Goal: Task Accomplishment & Management: Complete application form

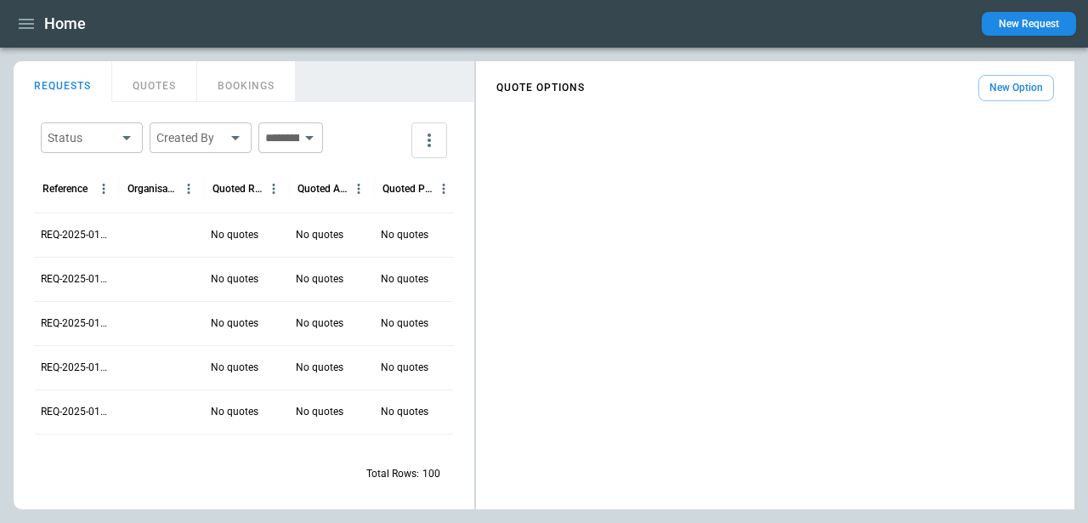
click at [1029, 9] on div "Home New Request" at bounding box center [544, 24] width 1088 height 48
click at [1020, 29] on button "New Request" at bounding box center [1029, 24] width 94 height 24
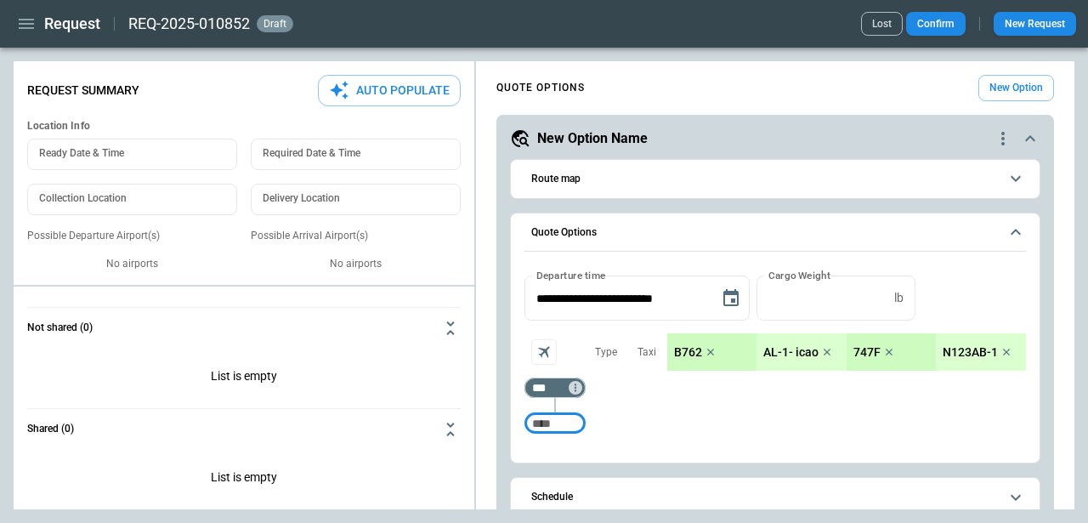
click at [367, 87] on button "Auto Populate" at bounding box center [389, 90] width 143 height 31
type textarea "*"
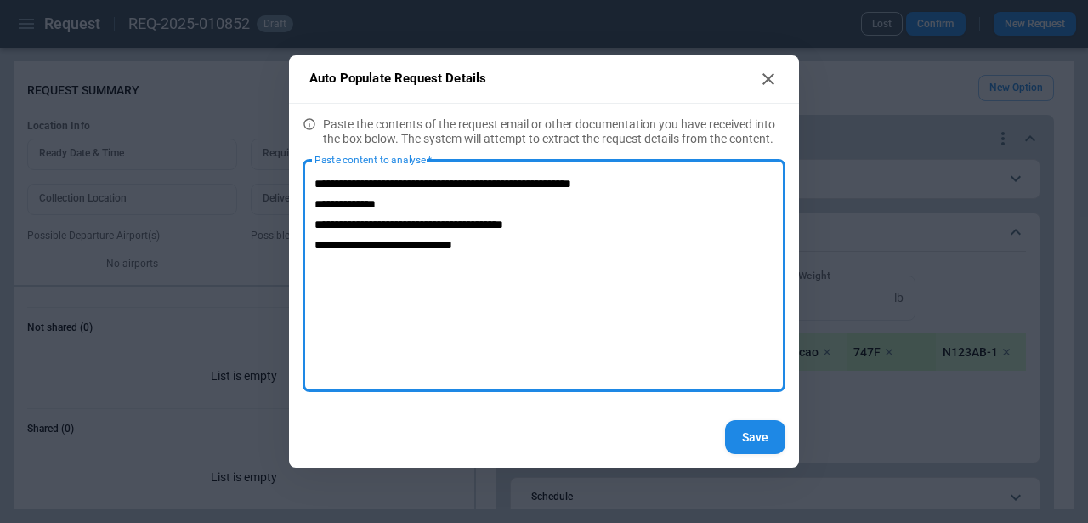
type textarea "**********"
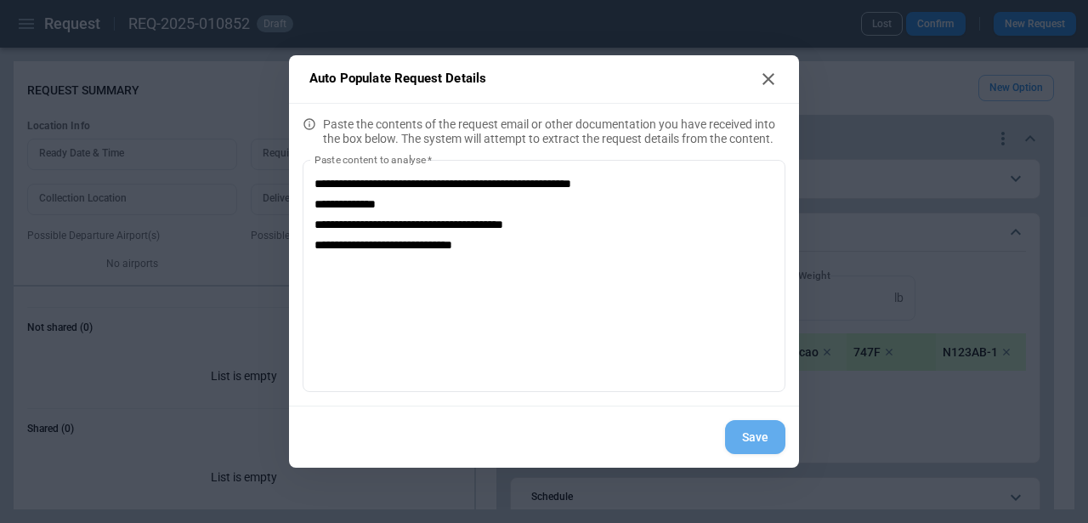
click at [765, 441] on button "Save" at bounding box center [755, 437] width 60 height 35
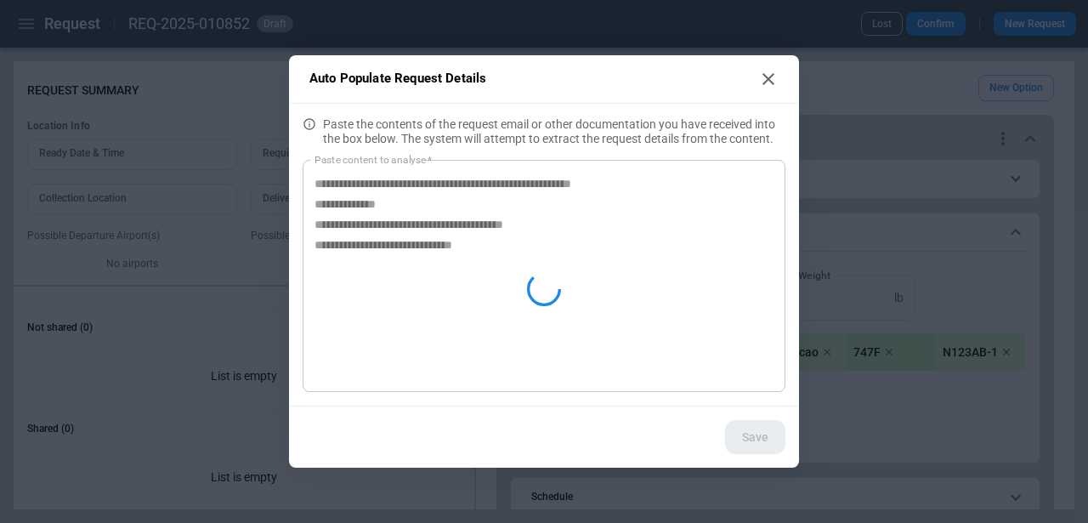
type textarea "*"
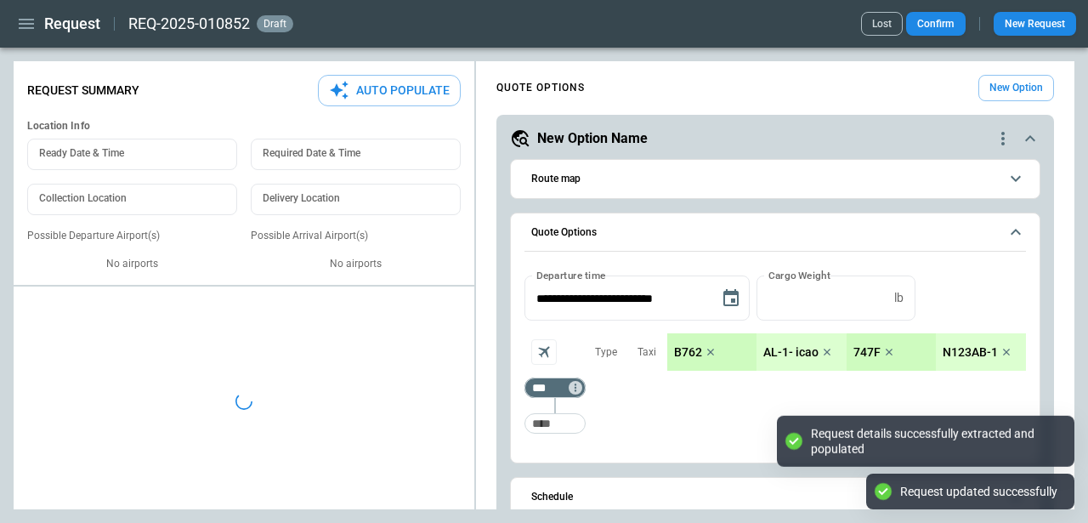
type textarea "*"
type input "**********"
type input "*******"
type input "***"
type textarea "*"
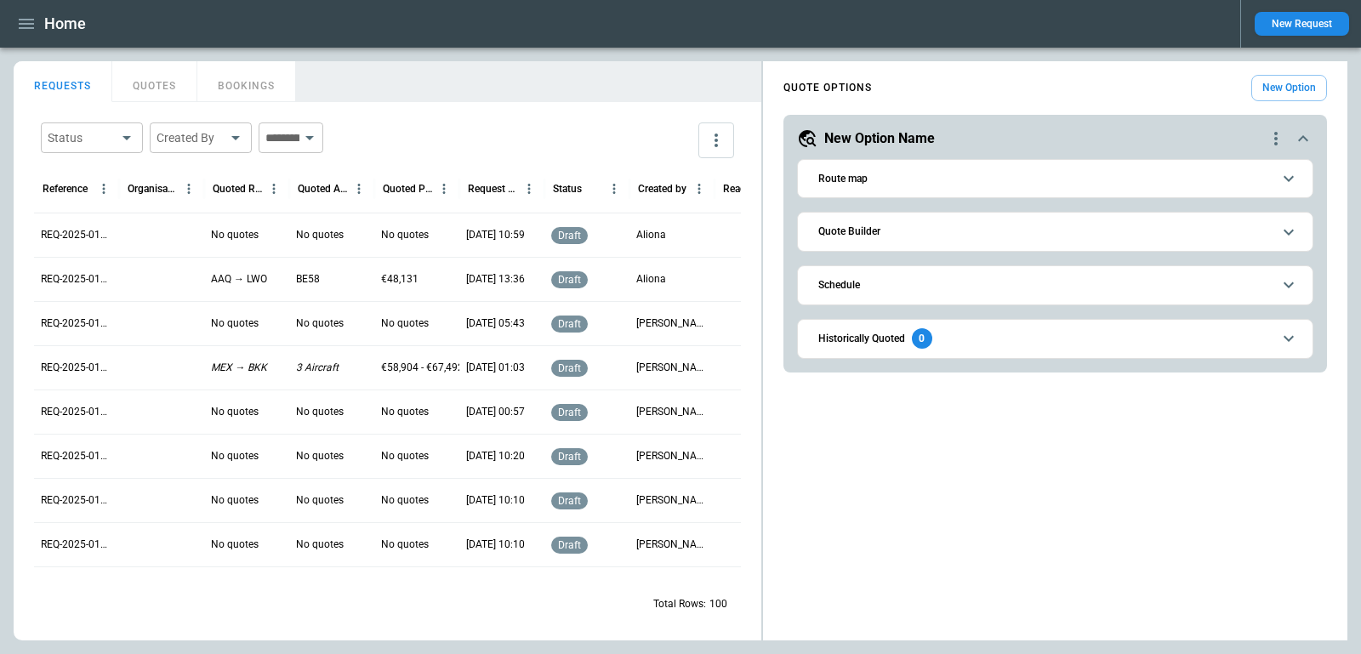
click at [1304, 37] on div "New Request" at bounding box center [1294, 24] width 109 height 48
click at [1305, 27] on button "New Request" at bounding box center [1301, 24] width 94 height 24
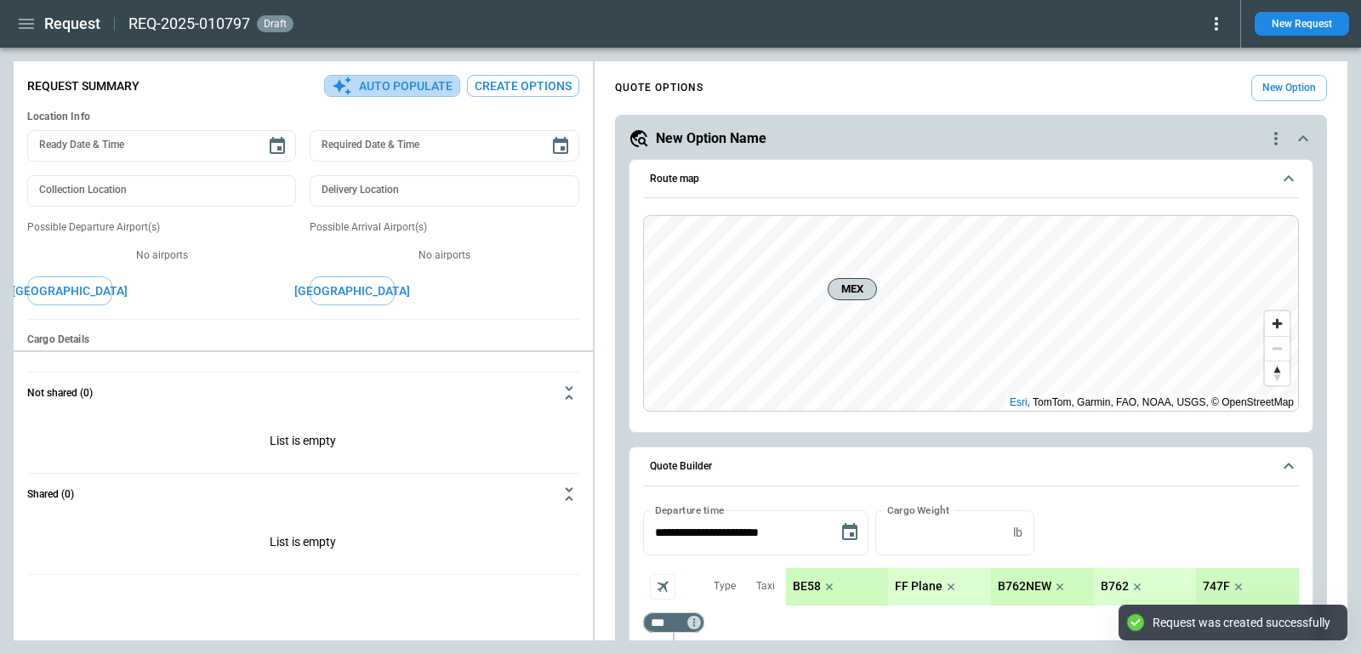
click at [375, 84] on button "Auto Populate" at bounding box center [392, 86] width 136 height 23
type textarea "*"
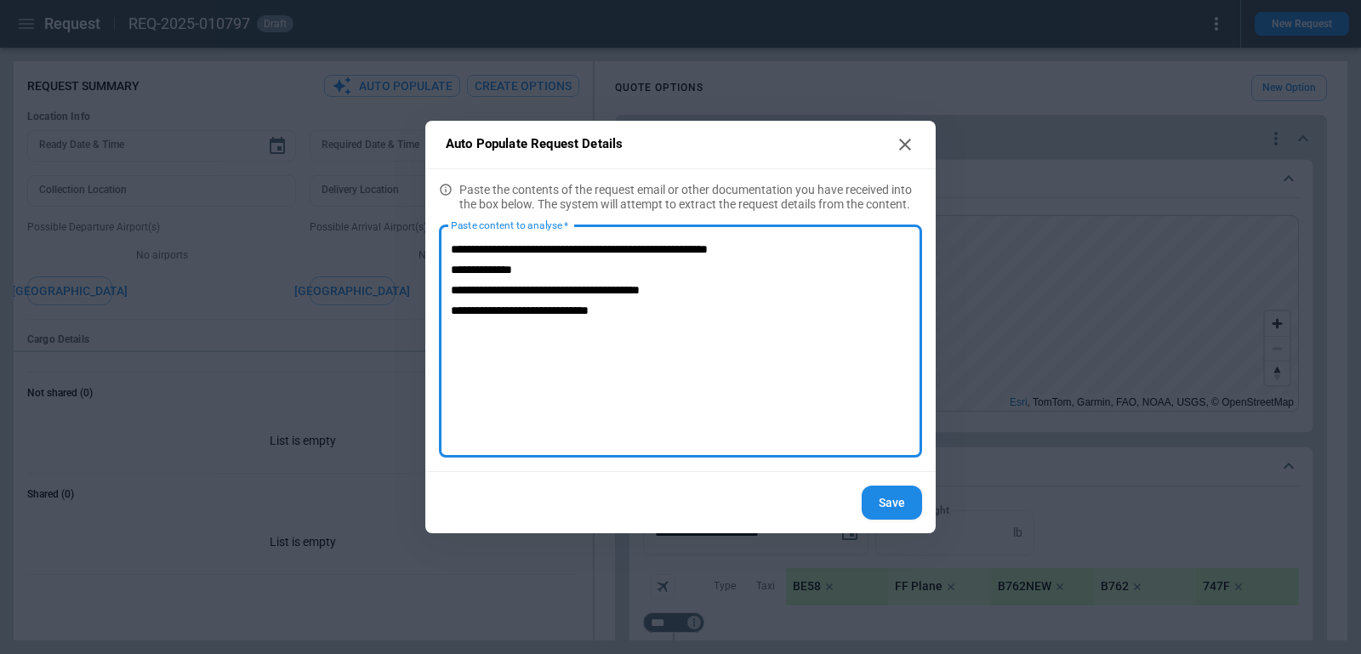
type textarea "**********"
click at [906, 497] on button "Save" at bounding box center [891, 503] width 60 height 35
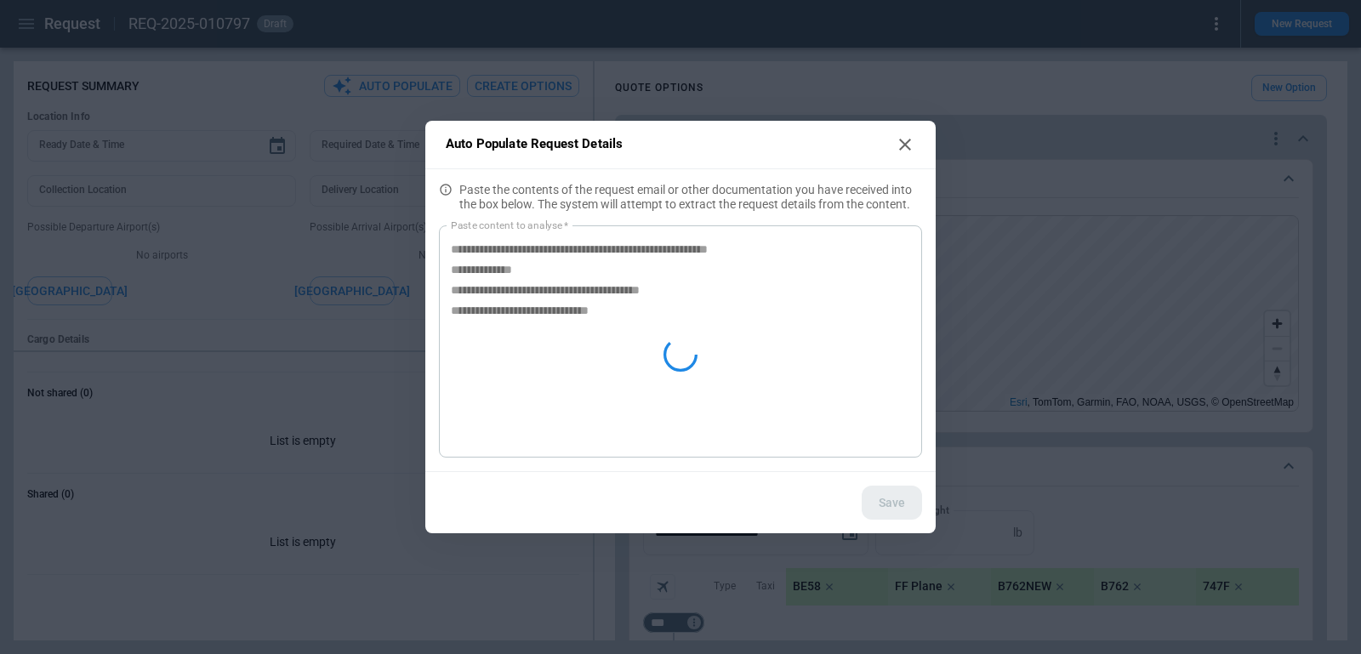
type textarea "*"
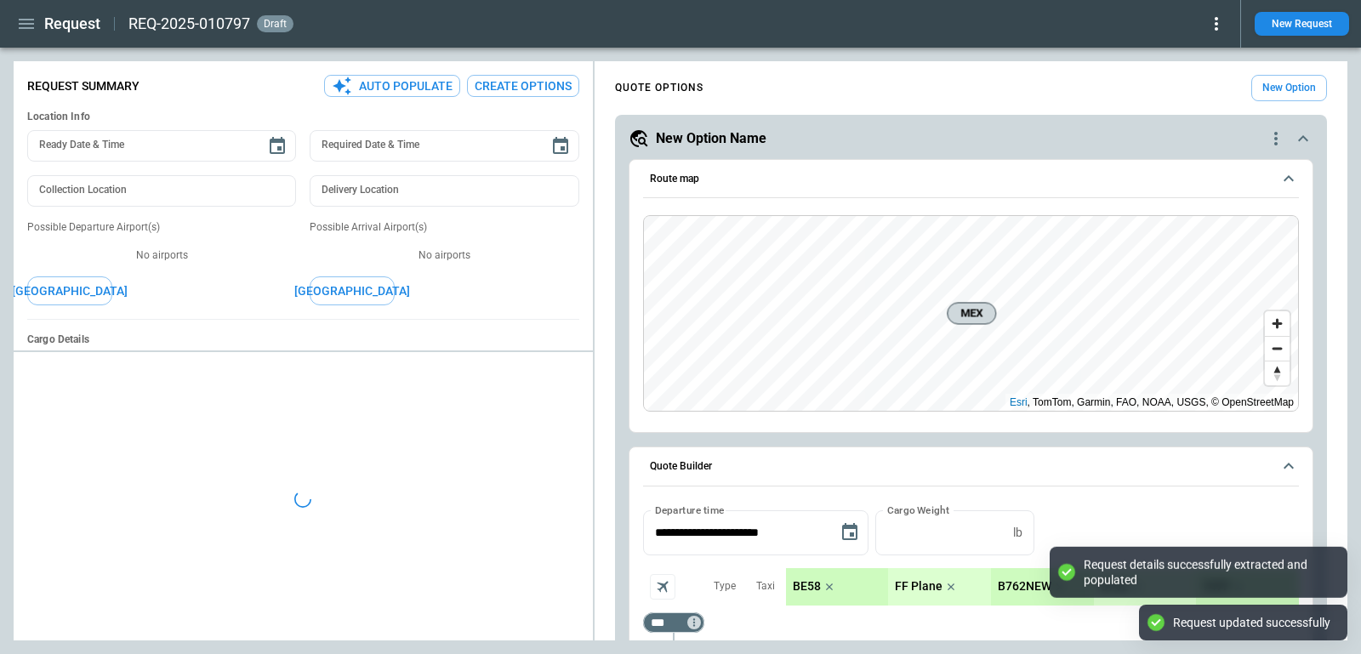
type textarea "*"
type input "**********"
type input "*******"
type input "***"
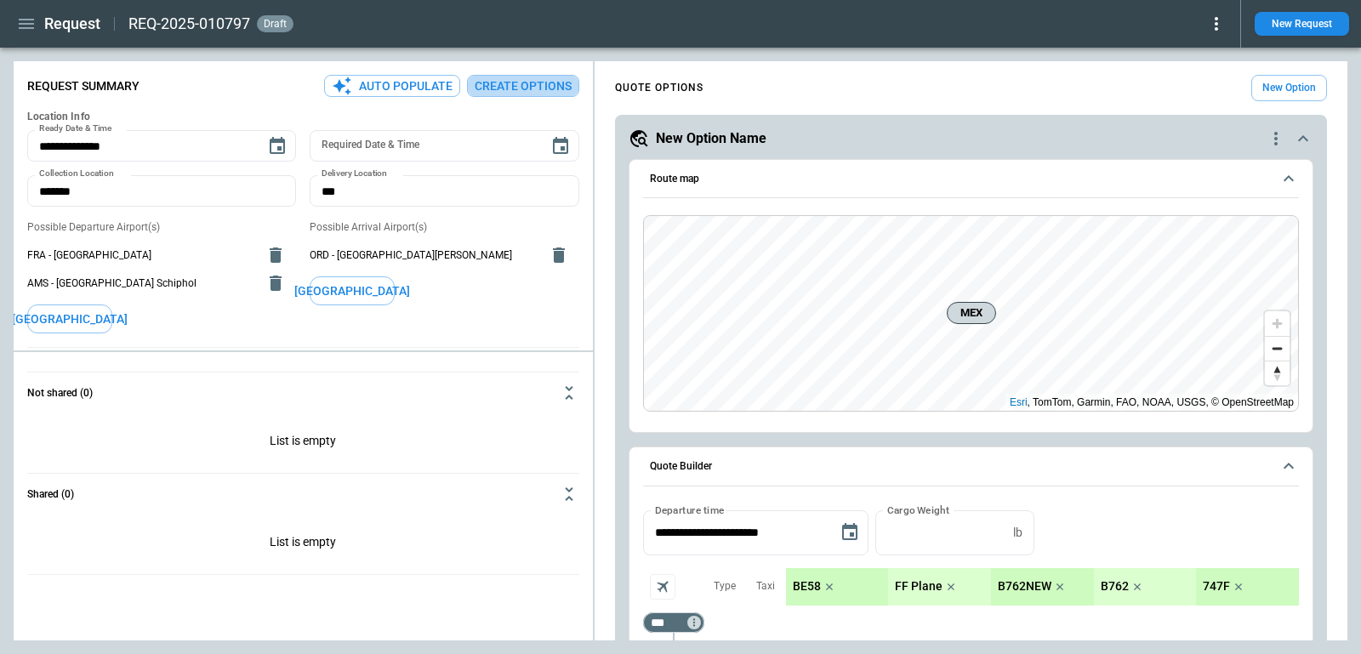
click at [508, 79] on button "Create Options" at bounding box center [523, 86] width 112 height 23
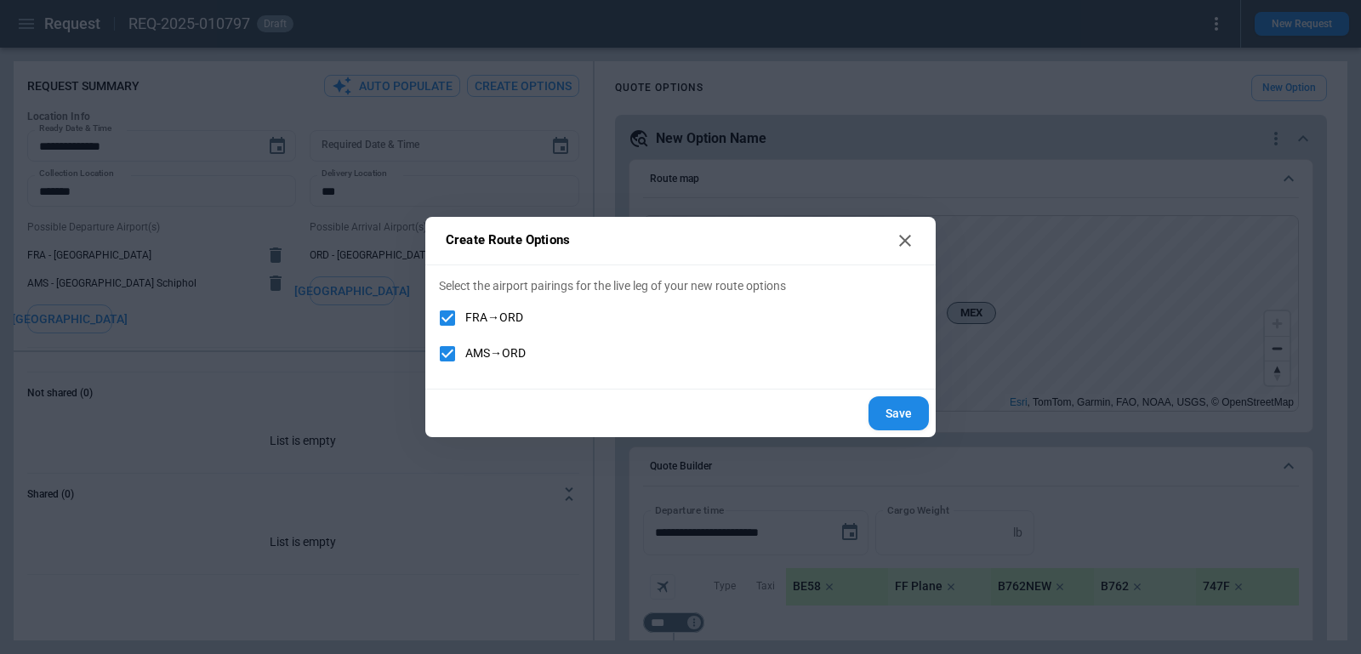
click at [889, 396] on button "Save" at bounding box center [898, 413] width 60 height 35
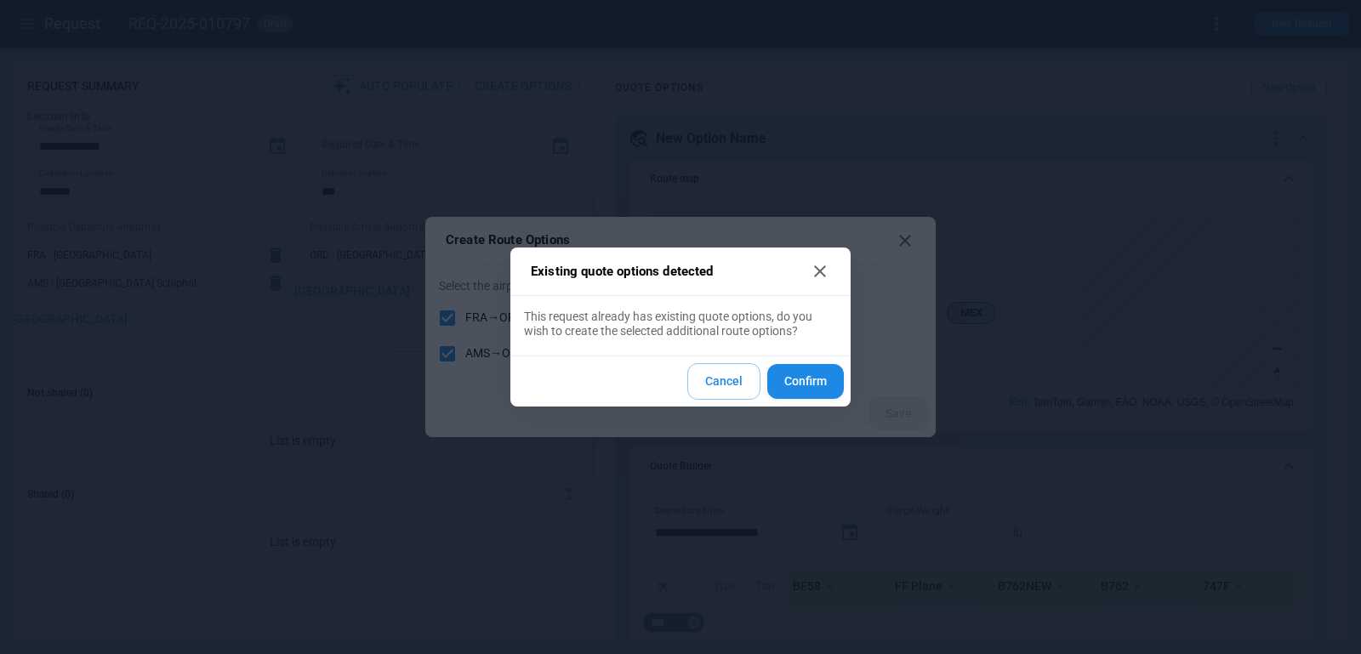
click at [808, 382] on button "Confirm" at bounding box center [805, 381] width 77 height 35
click at [798, 391] on button "Confirm" at bounding box center [805, 381] width 77 height 35
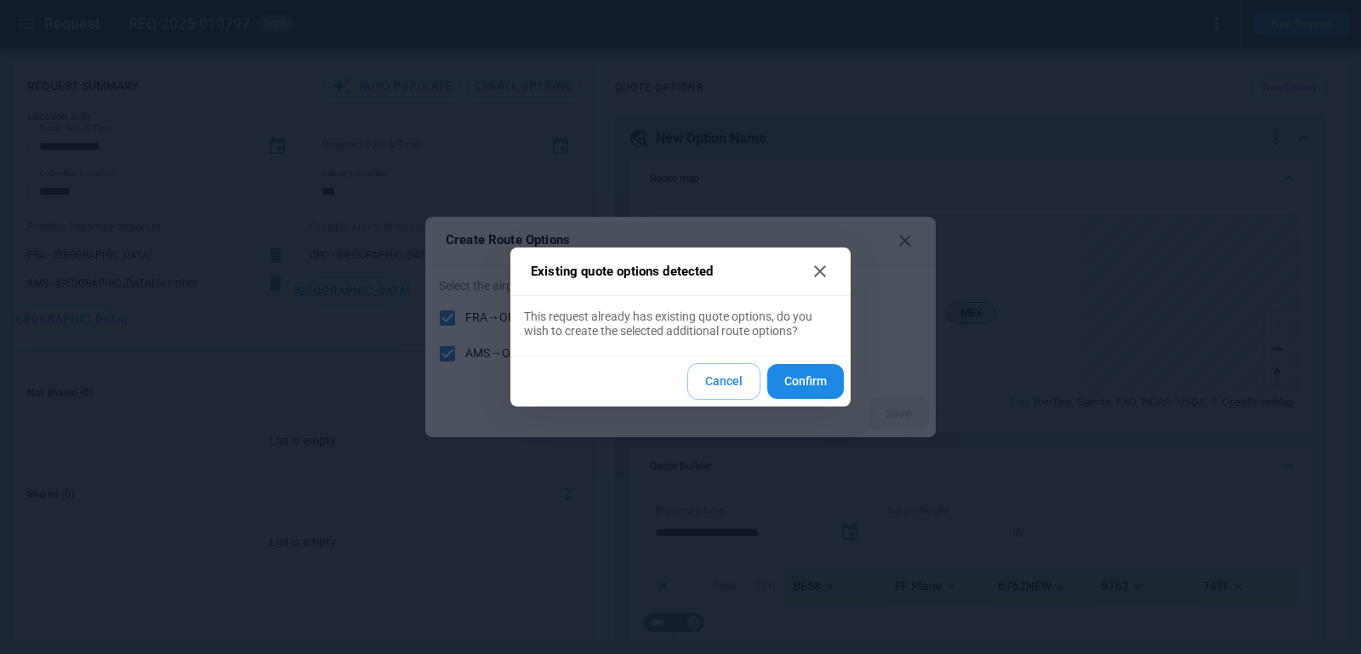
click at [817, 279] on icon at bounding box center [820, 271] width 20 height 20
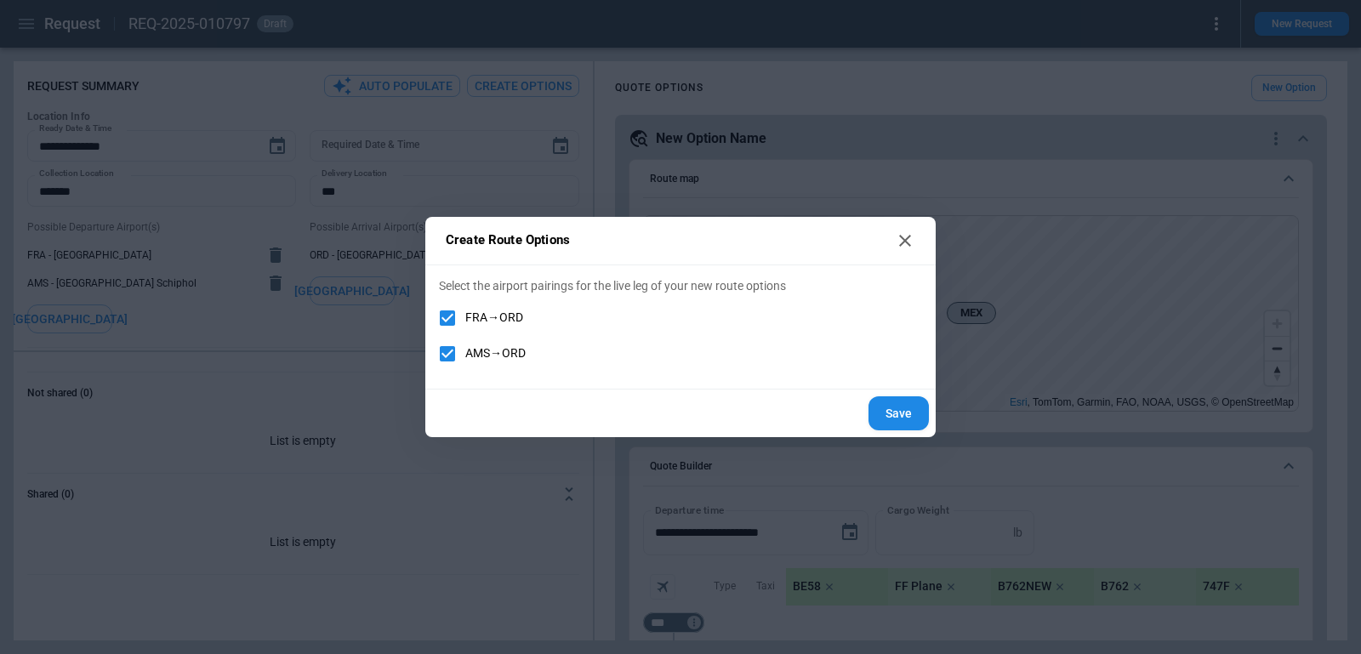
click at [881, 416] on button "Save" at bounding box center [898, 413] width 60 height 35
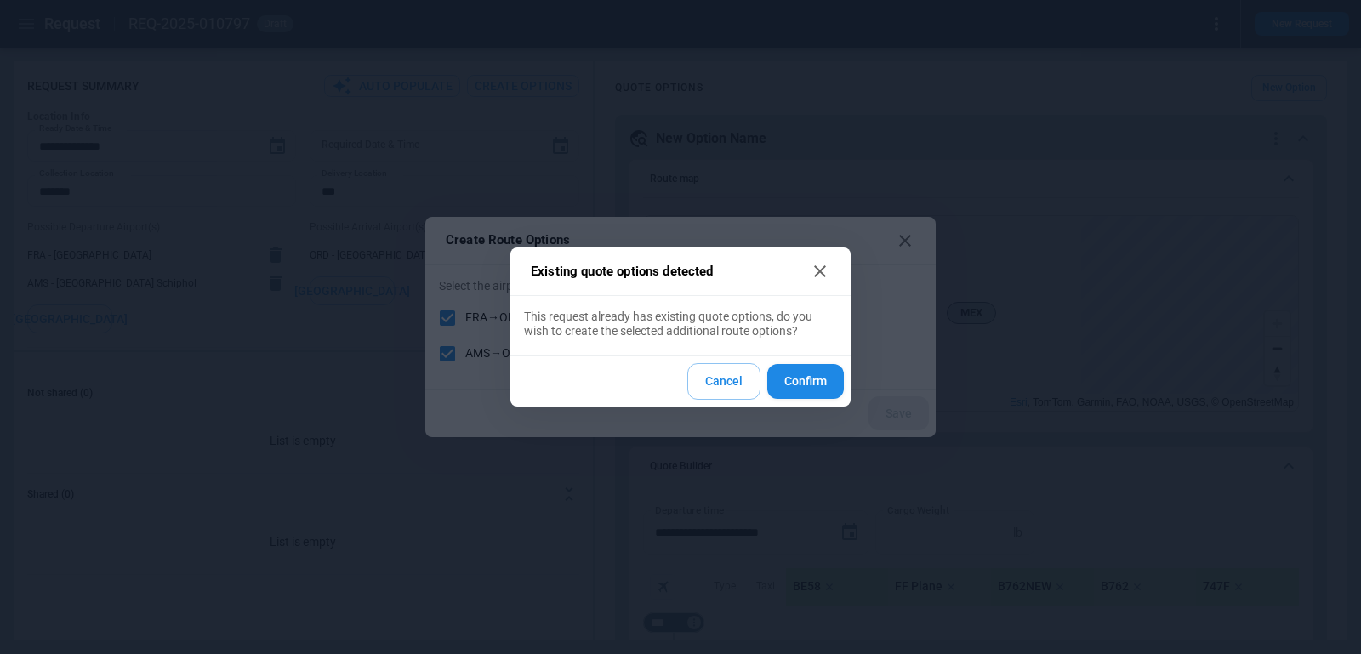
click at [805, 386] on button "Confirm" at bounding box center [805, 381] width 77 height 35
click at [739, 386] on button "Cancel" at bounding box center [723, 381] width 73 height 37
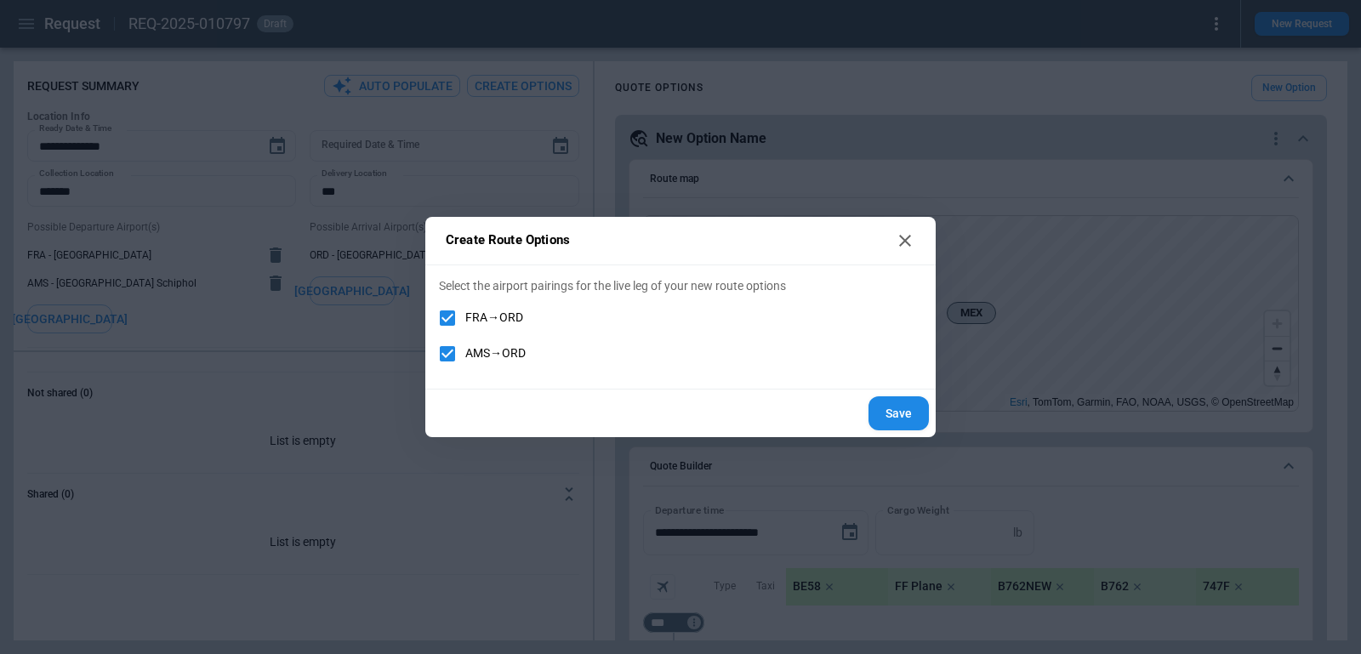
click at [909, 237] on icon at bounding box center [905, 240] width 20 height 20
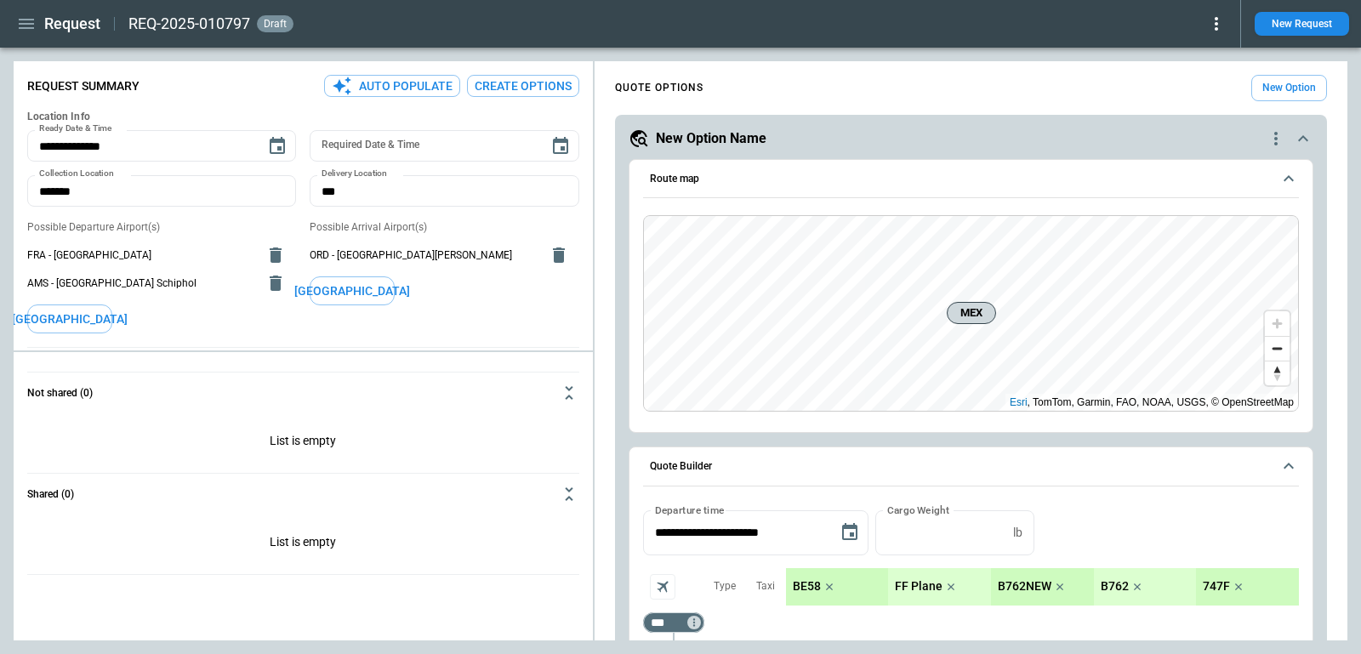
click at [1270, 134] on icon "quote-option-actions" at bounding box center [1275, 138] width 20 height 20
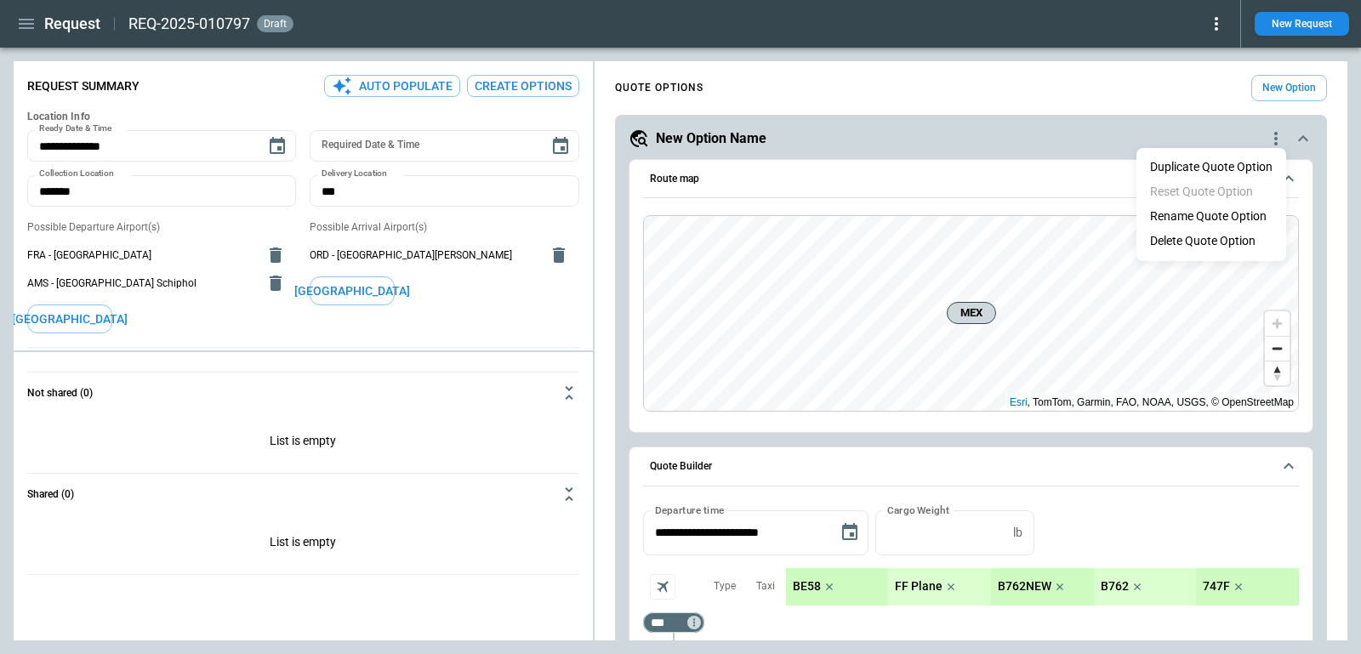
click at [1248, 238] on li "Delete Quote Option" at bounding box center [1211, 241] width 150 height 25
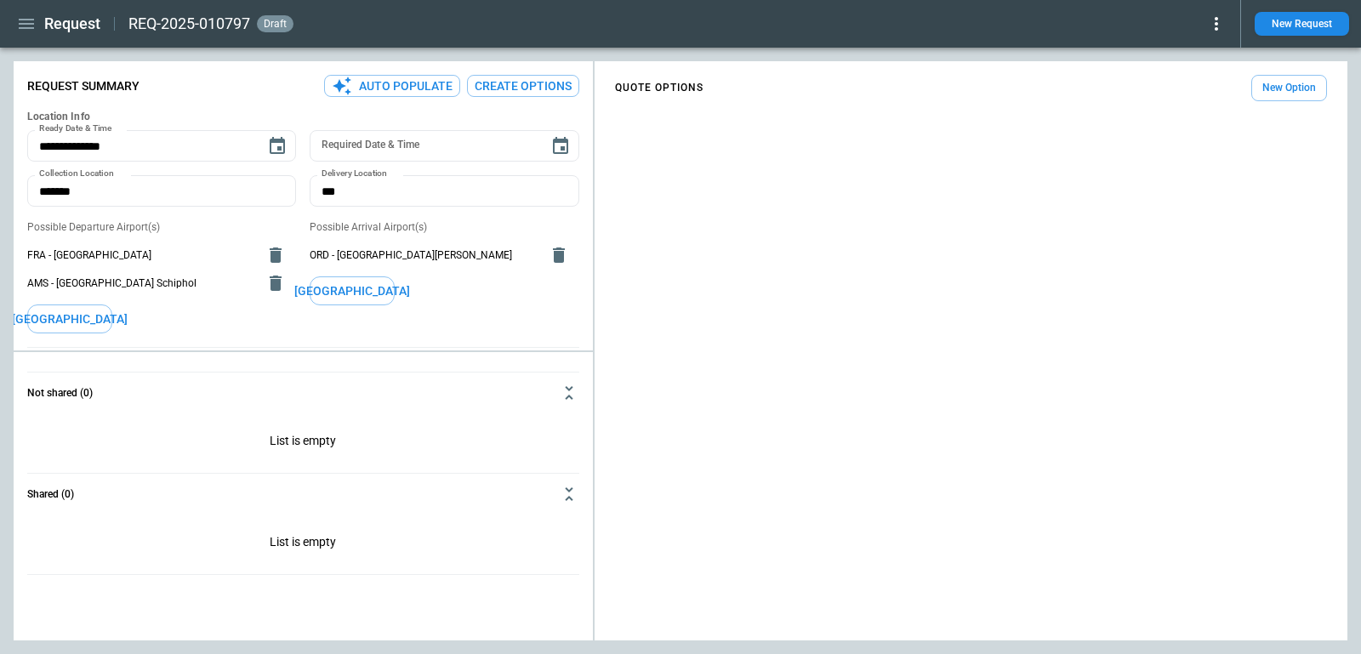
click at [476, 72] on div "**********" at bounding box center [303, 390] width 579 height 644
click at [479, 77] on button "Create Options" at bounding box center [523, 86] width 112 height 23
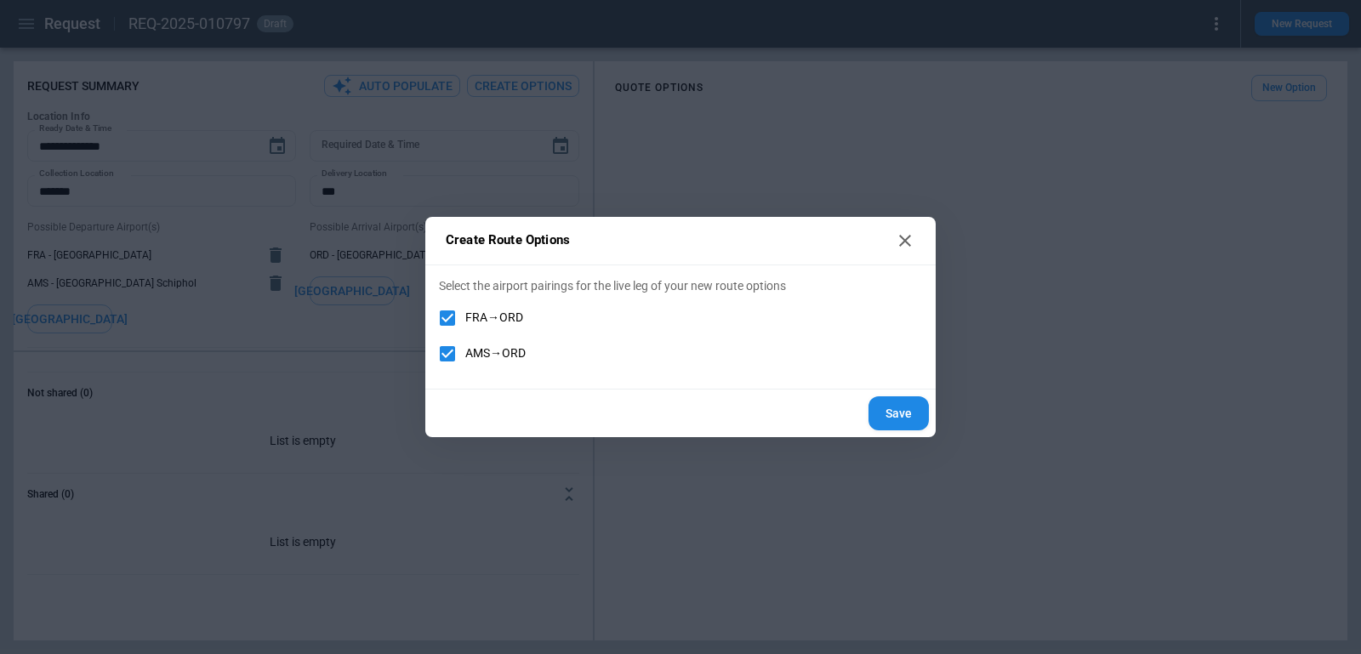
click at [909, 406] on button "Save" at bounding box center [898, 413] width 60 height 35
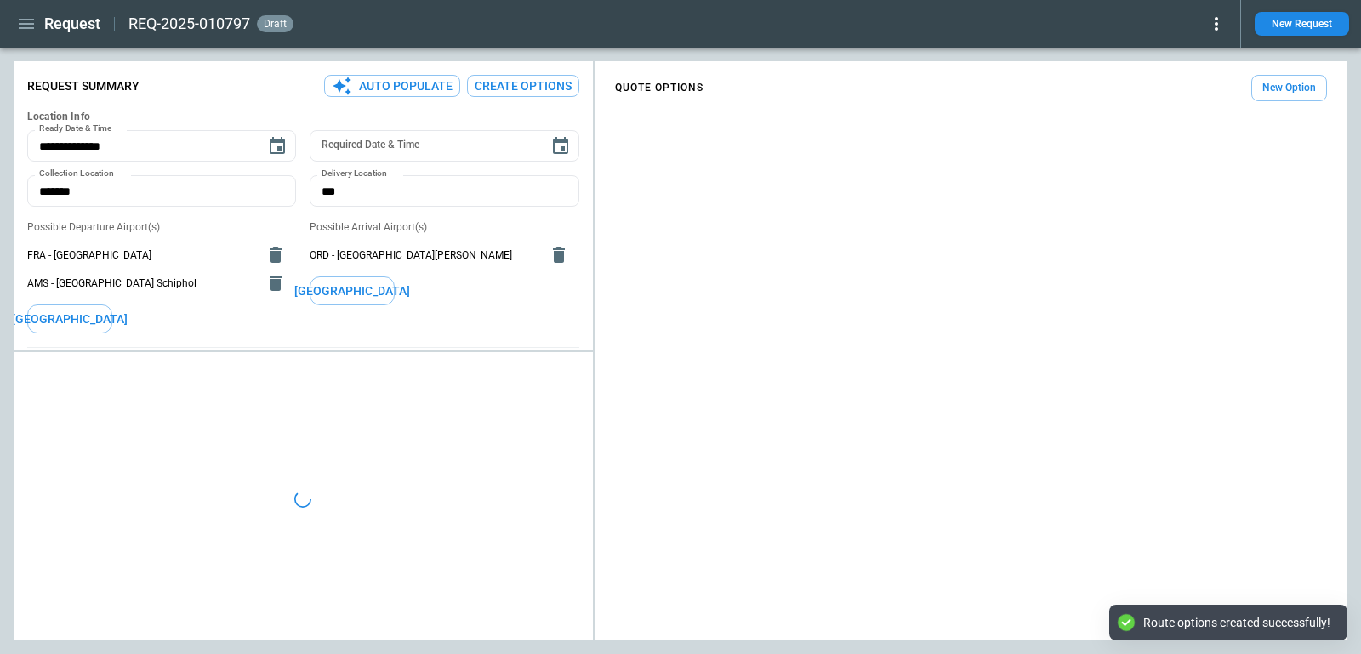
type textarea "*"
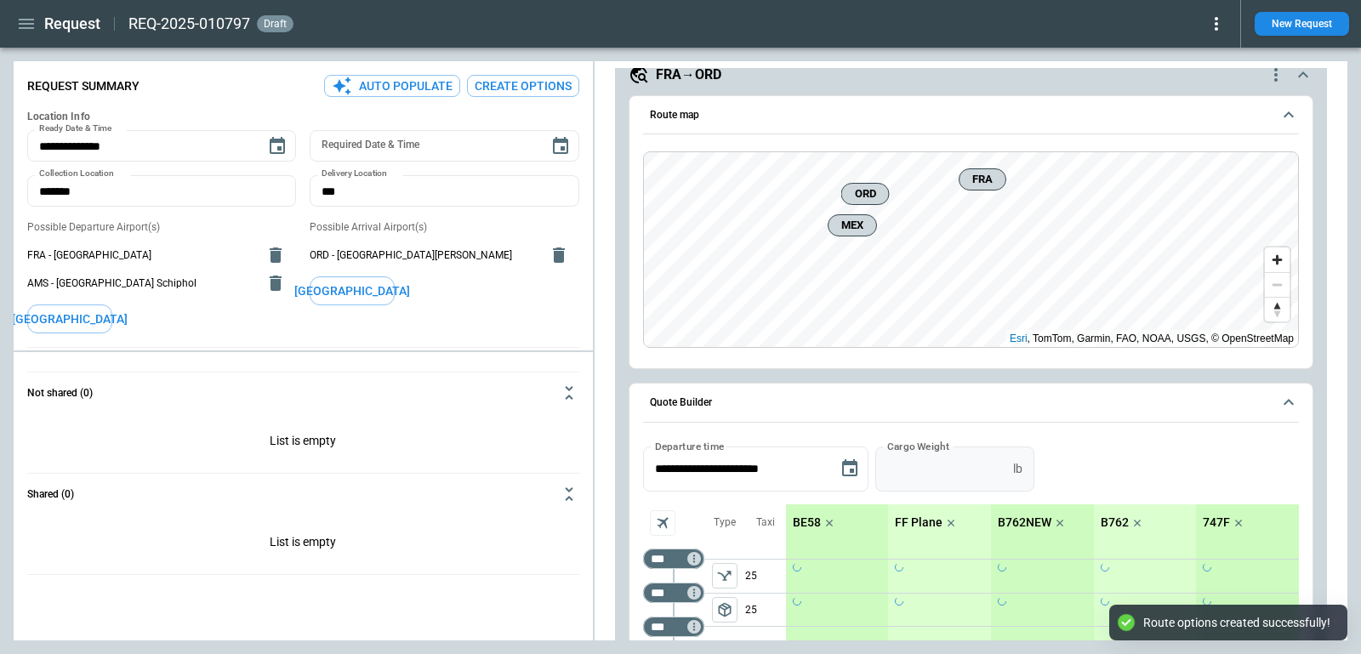
scroll to position [1320, 0]
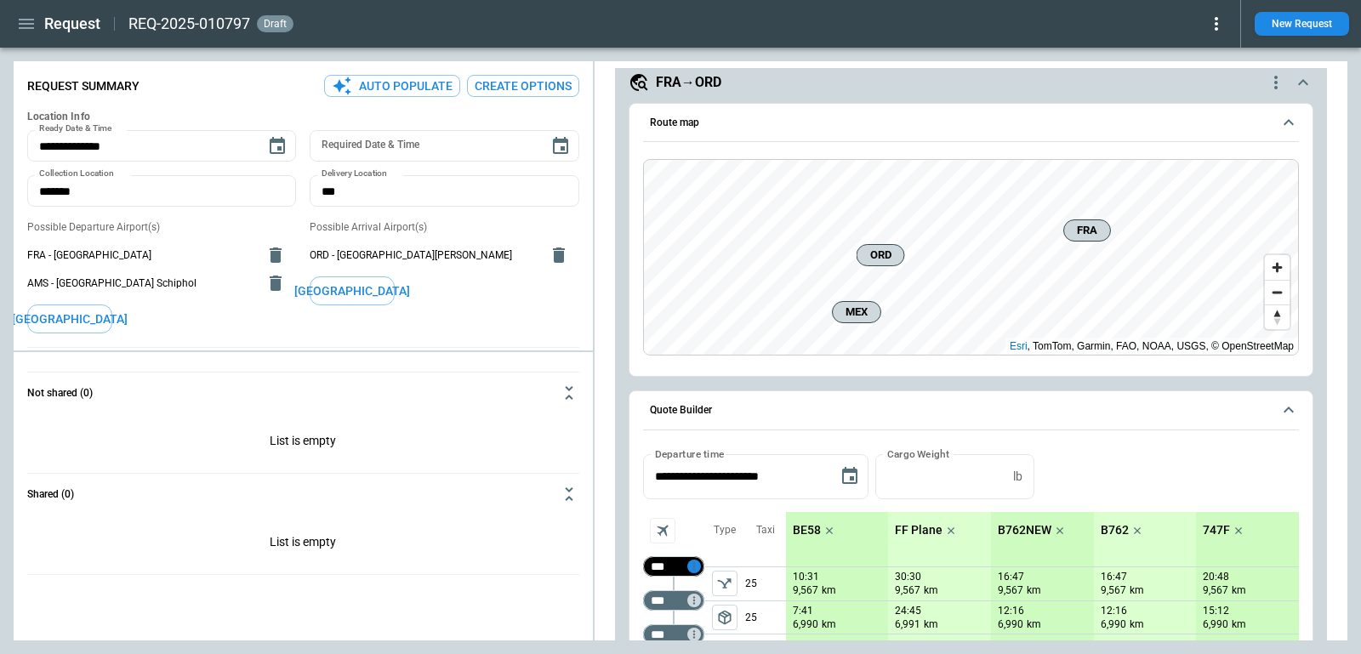
click at [694, 560] on icon "Too short" at bounding box center [694, 566] width 12 height 12
click at [727, 596] on div "Delete" at bounding box center [729, 598] width 78 height 20
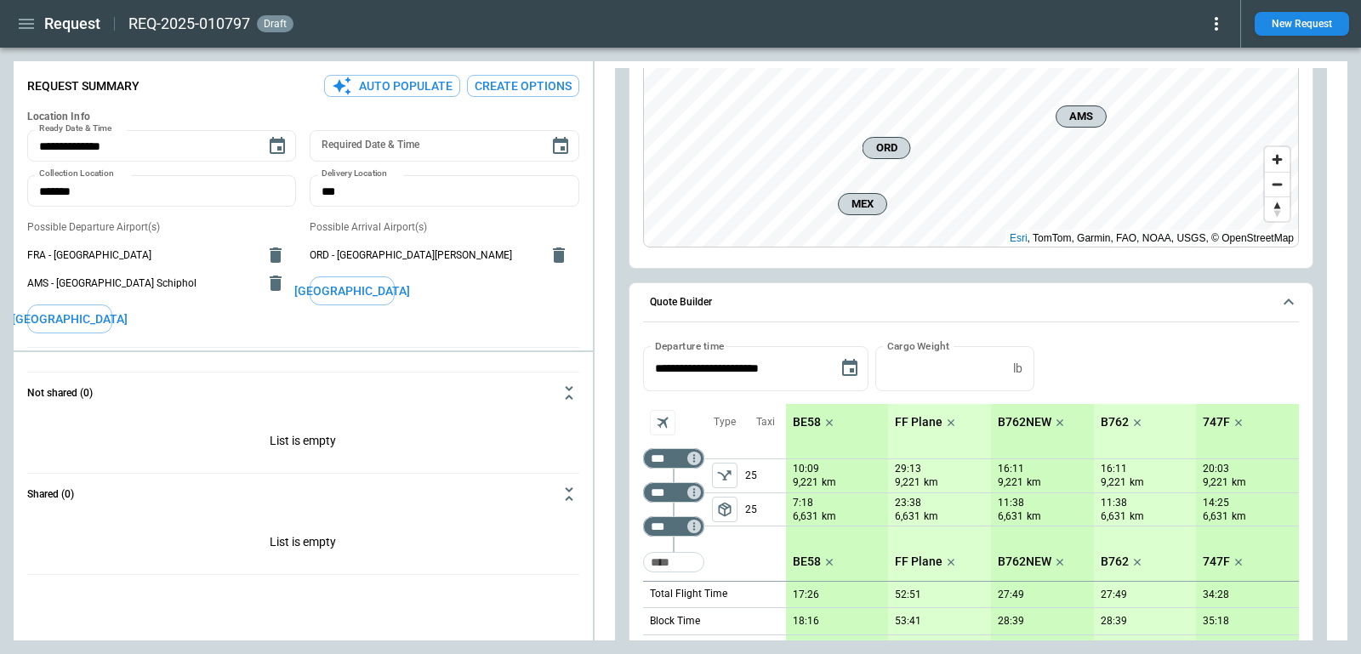
scroll to position [0, 0]
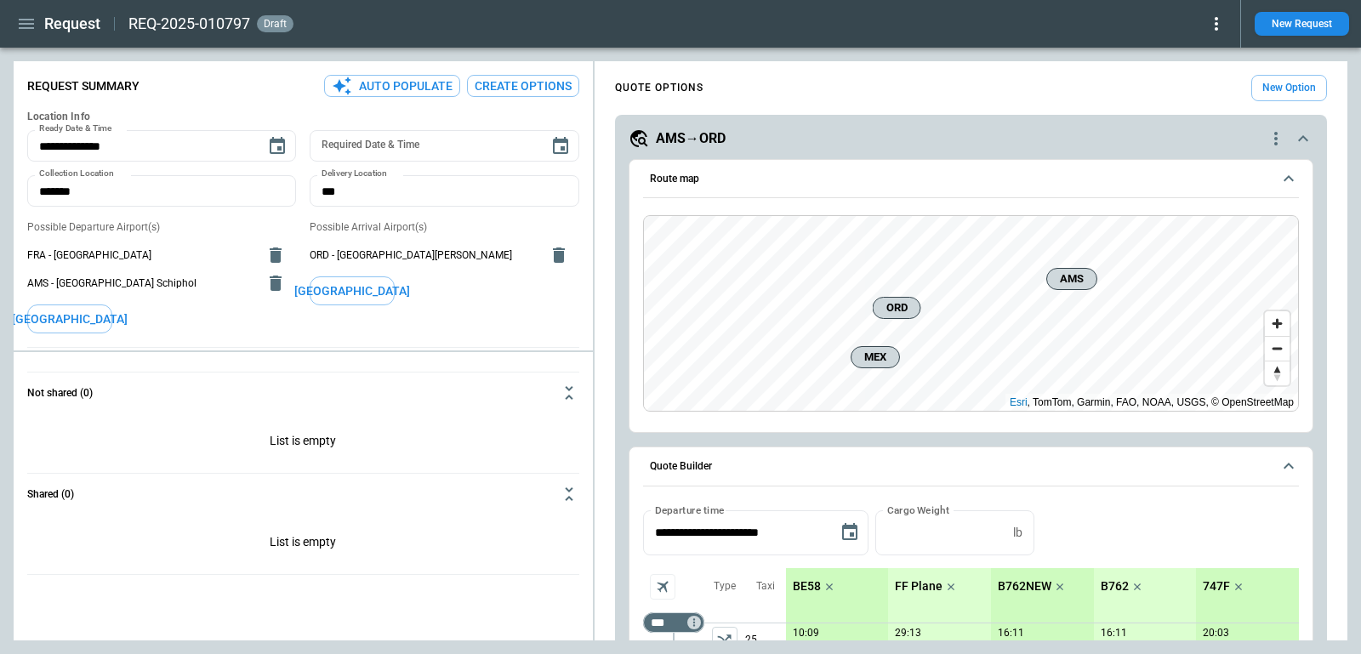
click at [698, 143] on h5 "AMS→ORD" at bounding box center [691, 138] width 70 height 19
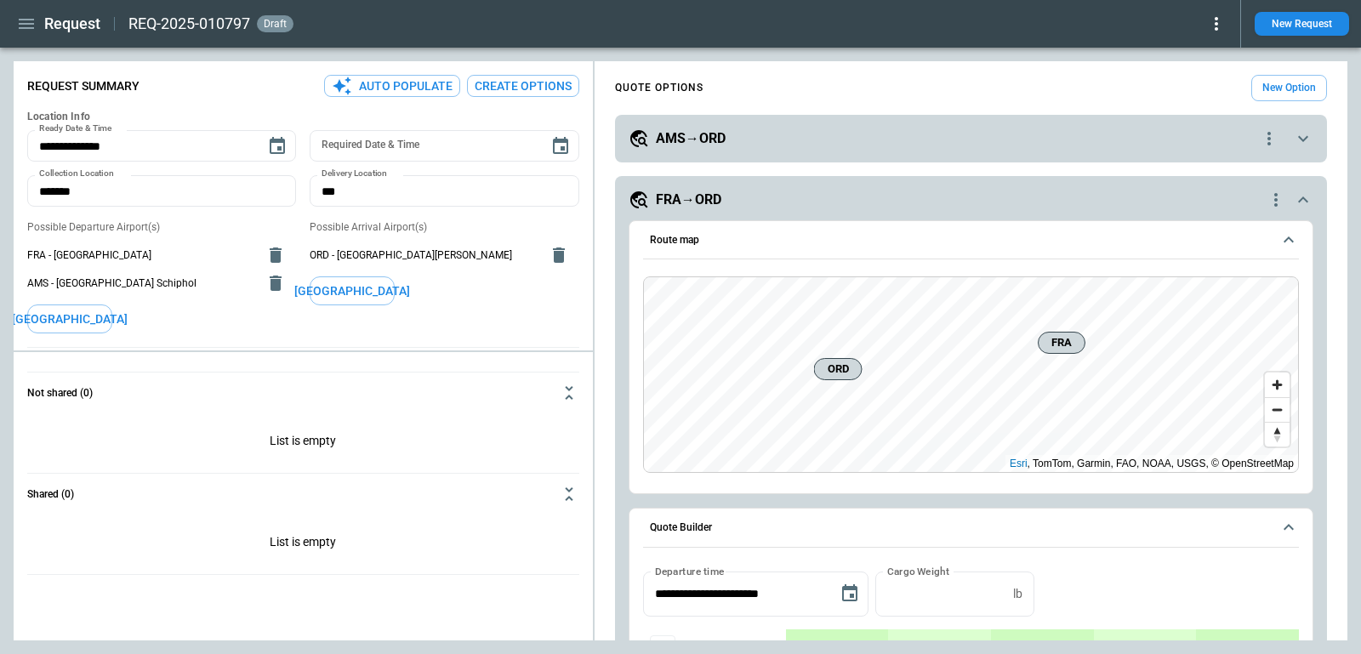
click at [754, 193] on div "FRA→ORD" at bounding box center [946, 200] width 637 height 20
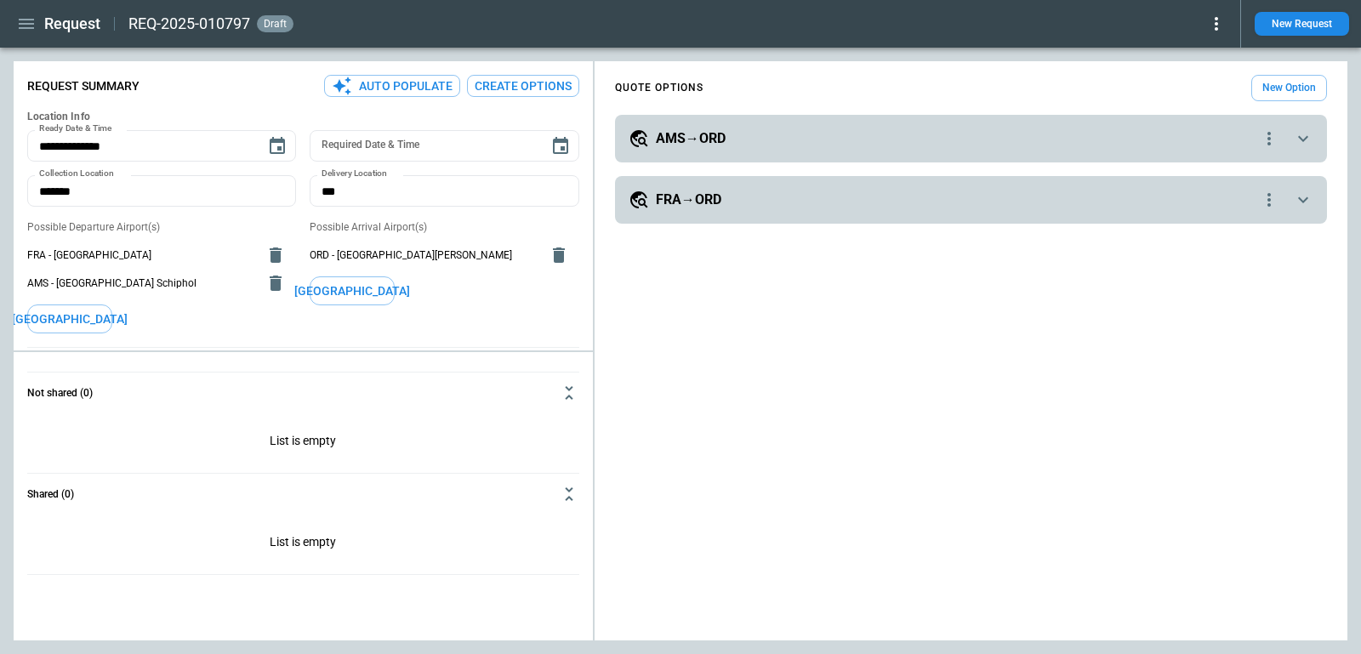
click at [739, 131] on div "AMS→ORD" at bounding box center [943, 138] width 630 height 20
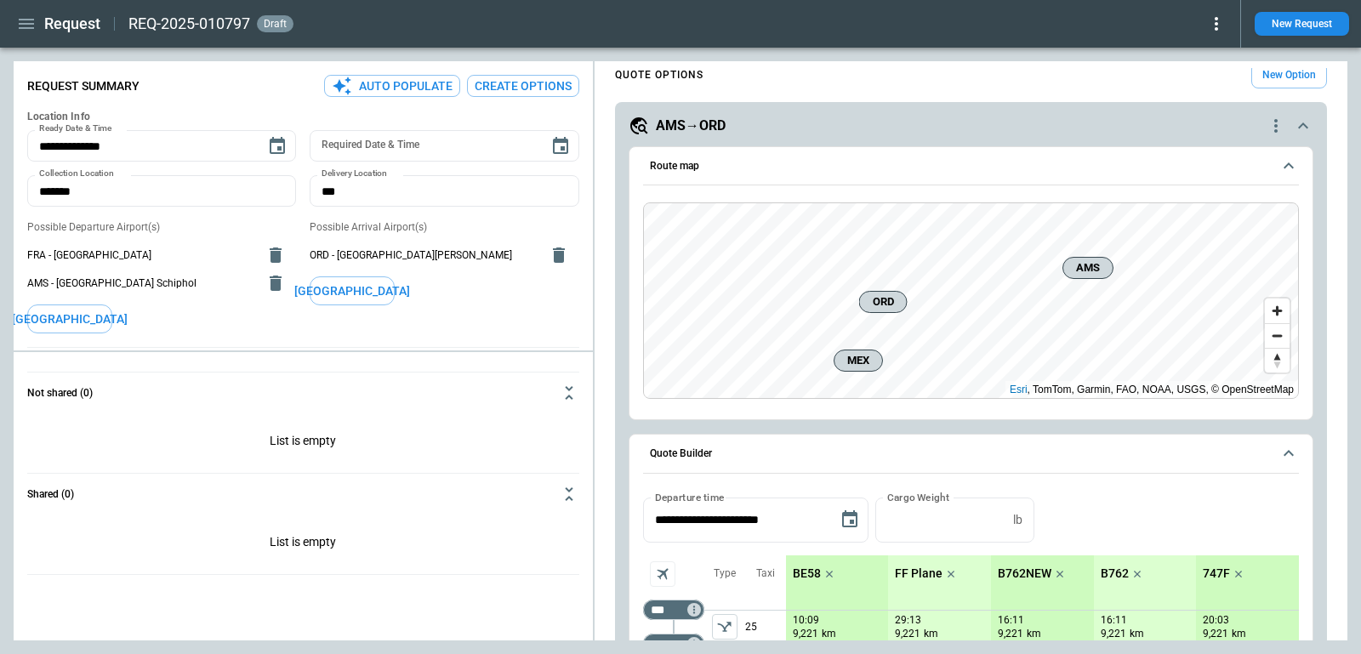
scroll to position [9, 0]
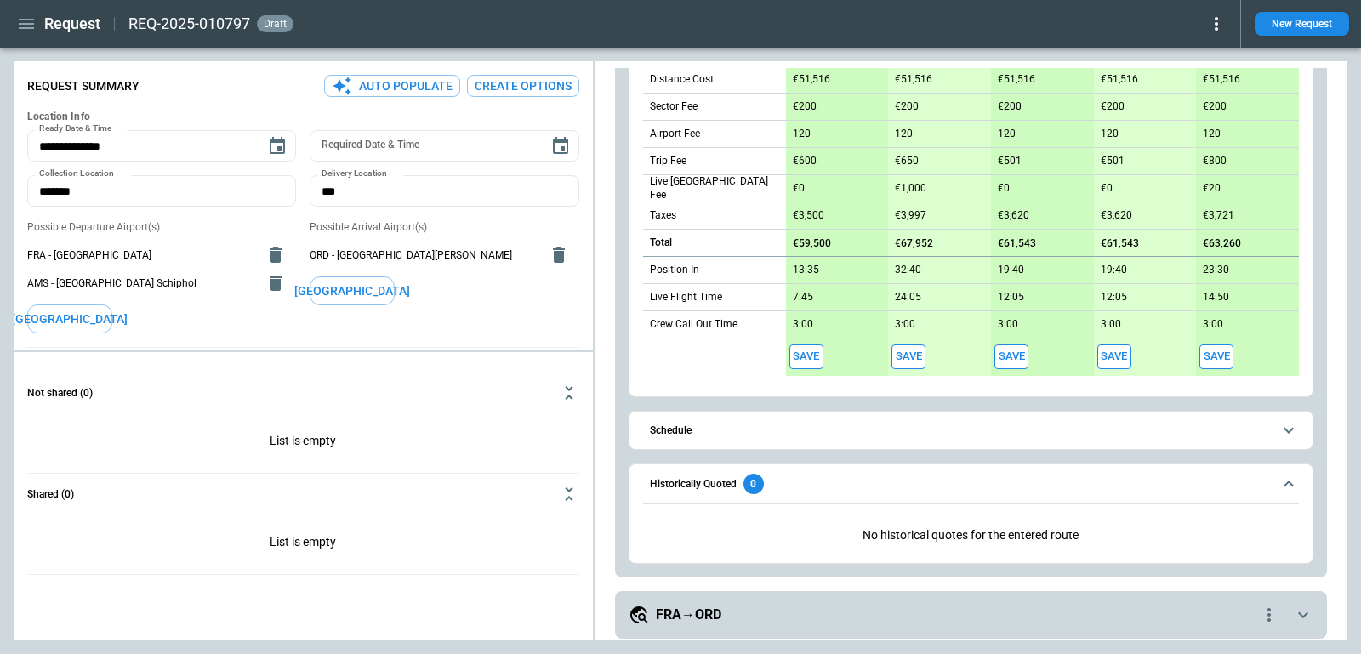
scroll to position [787, 0]
click at [841, 425] on span "Schedule" at bounding box center [961, 430] width 622 height 11
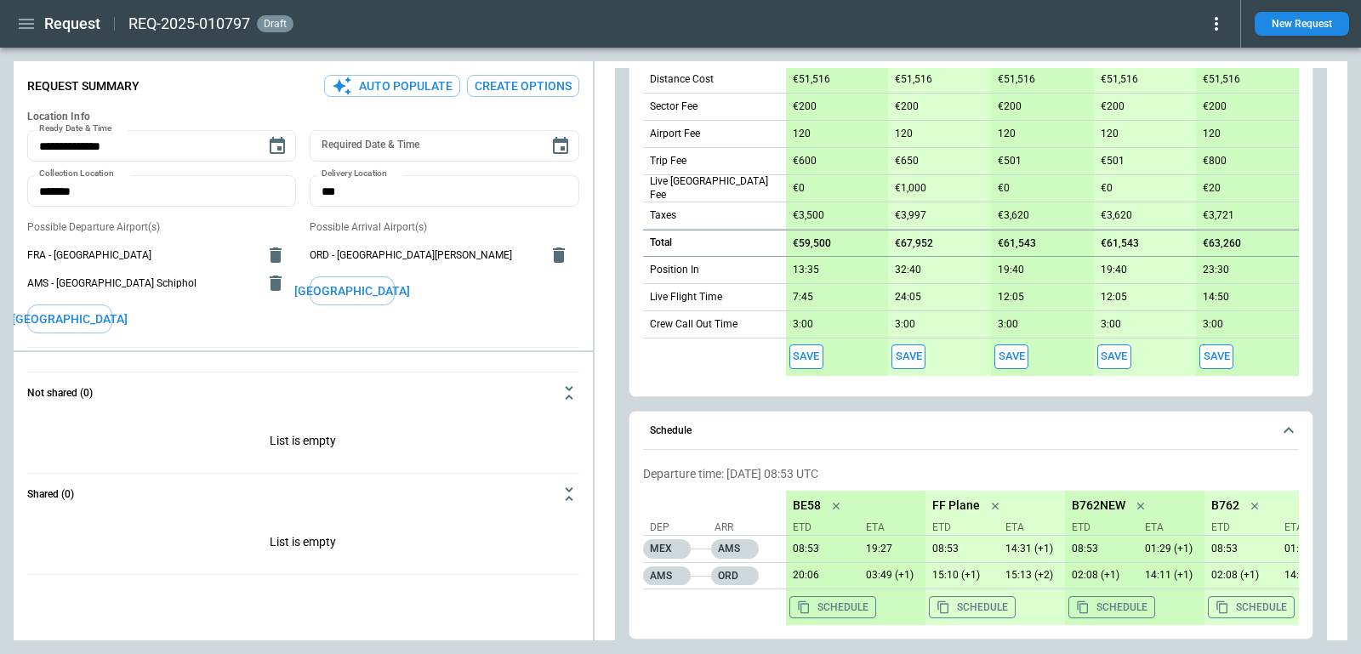
click at [841, 425] on span "Schedule" at bounding box center [961, 430] width 622 height 11
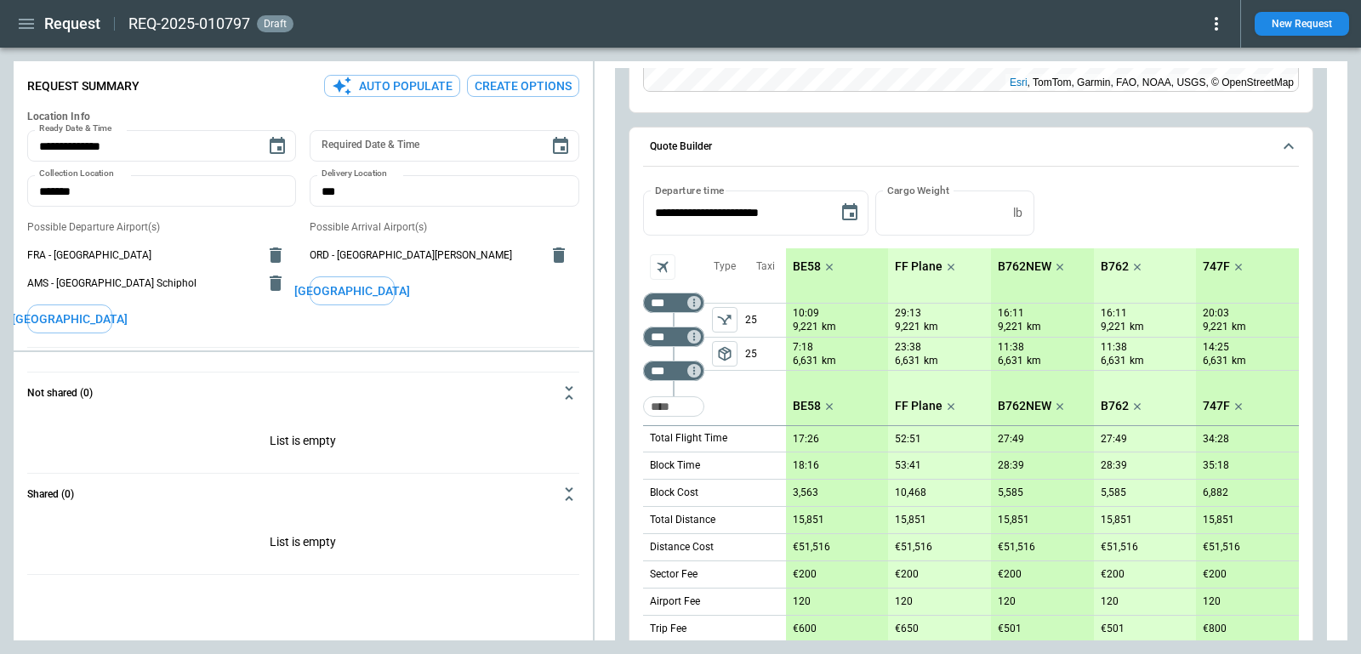
scroll to position [0, 0]
